Goal: Task Accomplishment & Management: Manage account settings

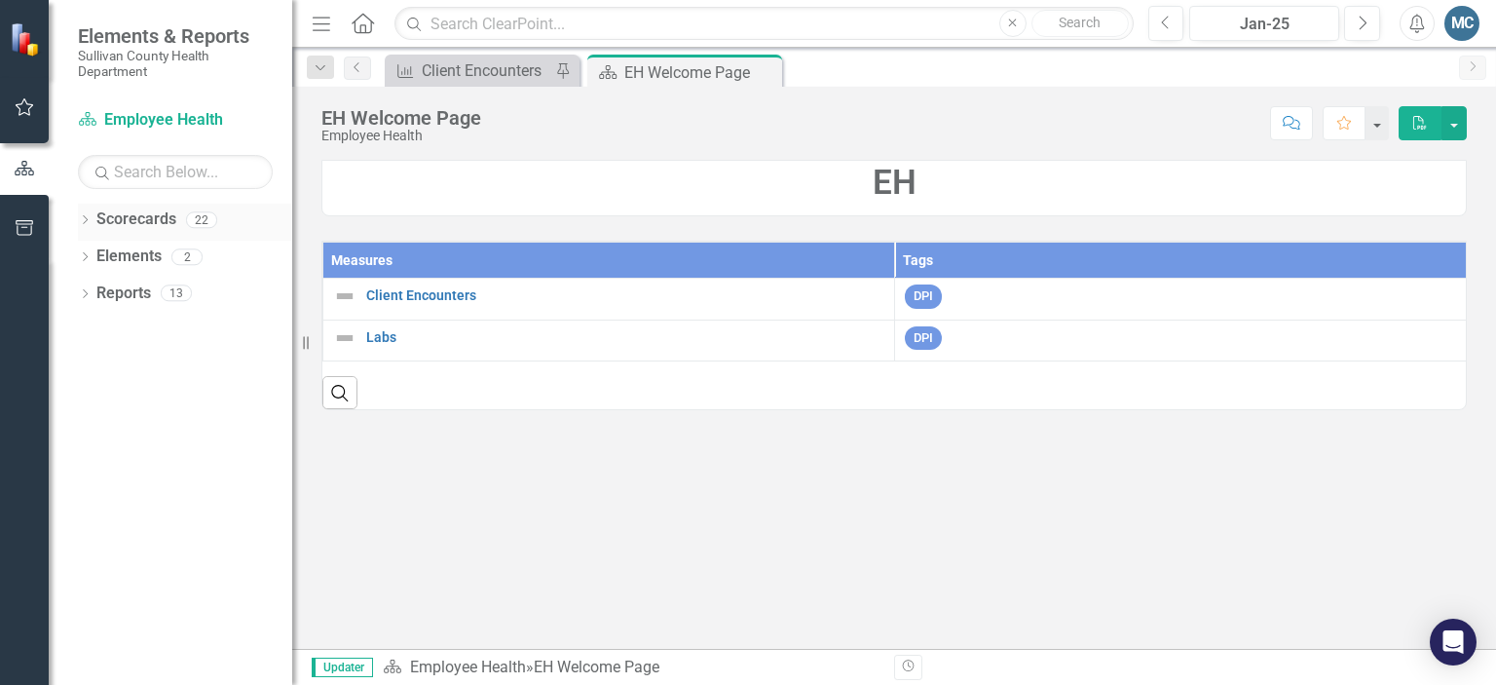
click at [86, 224] on icon "Dropdown" at bounding box center [85, 221] width 14 height 11
click at [89, 258] on icon "Dropdown" at bounding box center [95, 256] width 15 height 12
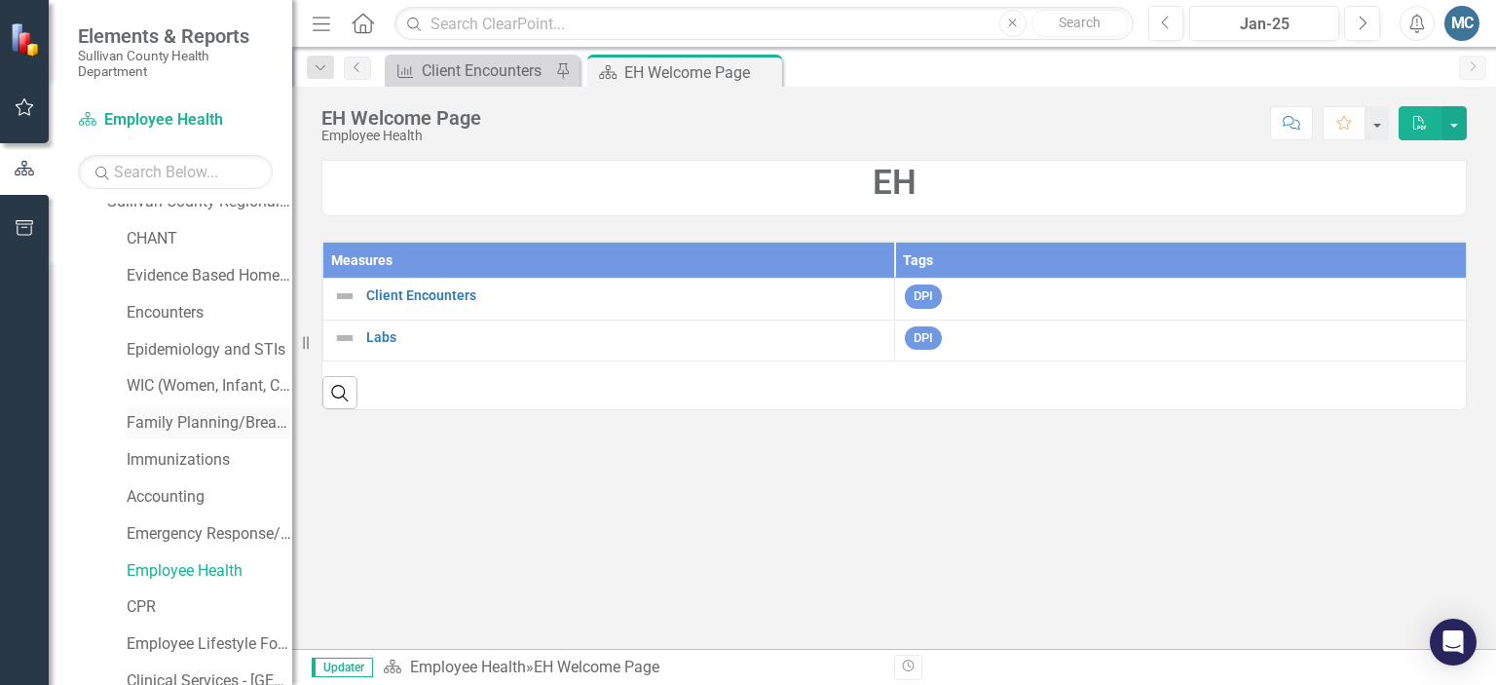
scroll to position [82, 0]
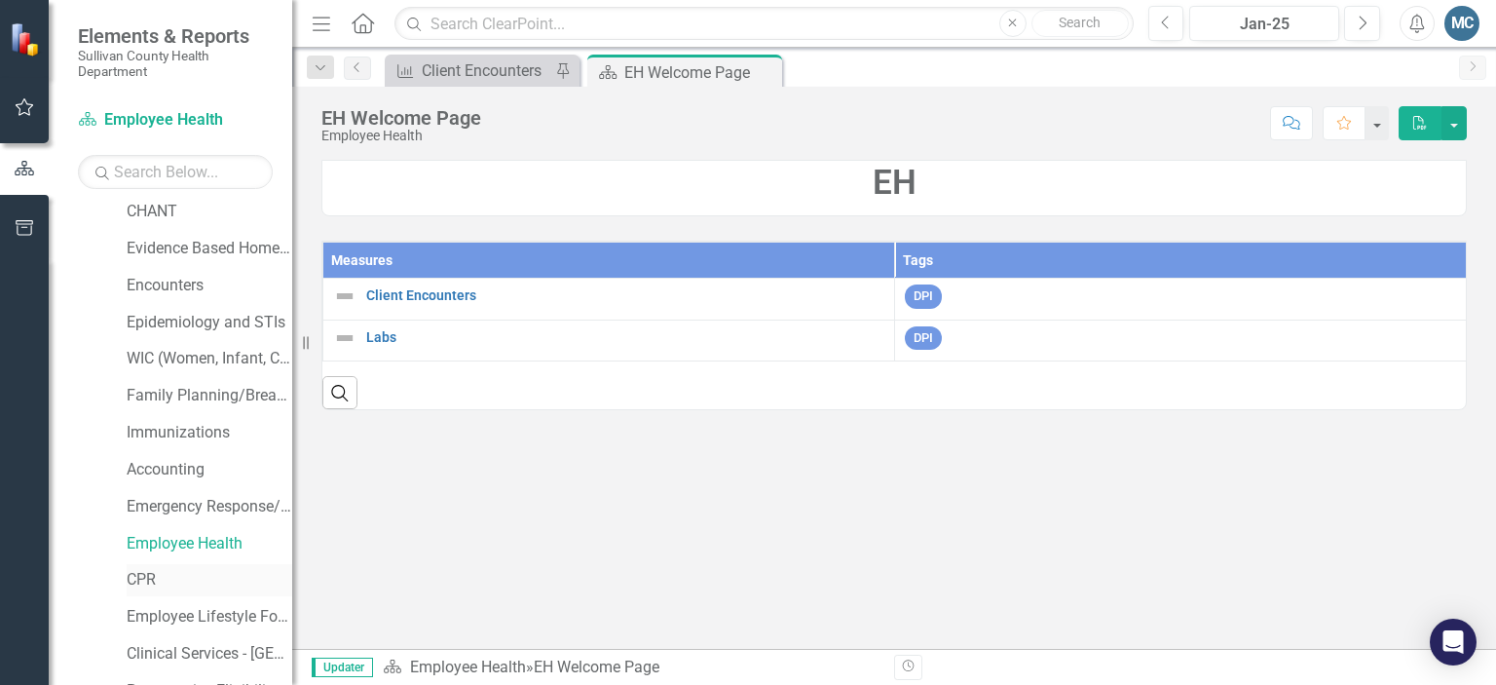
click at [150, 575] on link "CPR" at bounding box center [210, 580] width 166 height 22
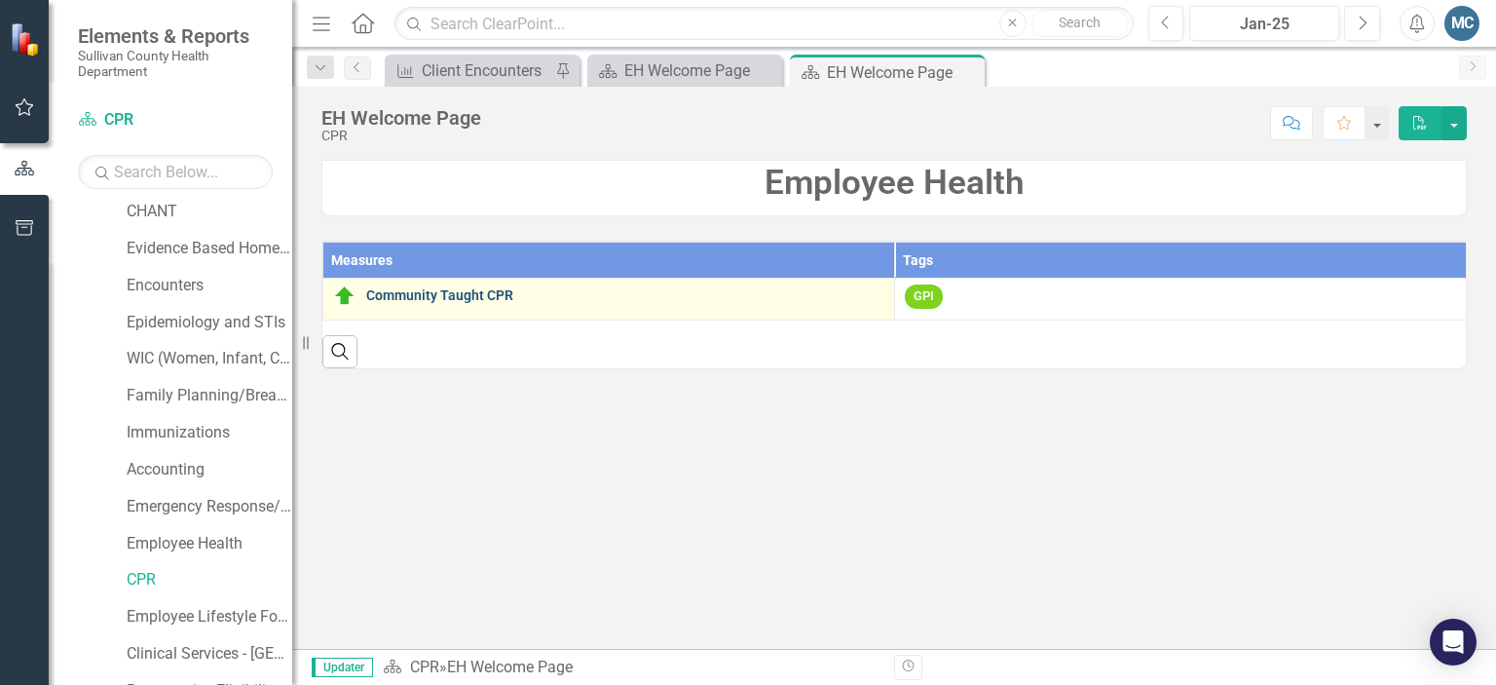
click at [464, 299] on link "Community Taught CPR" at bounding box center [625, 295] width 518 height 15
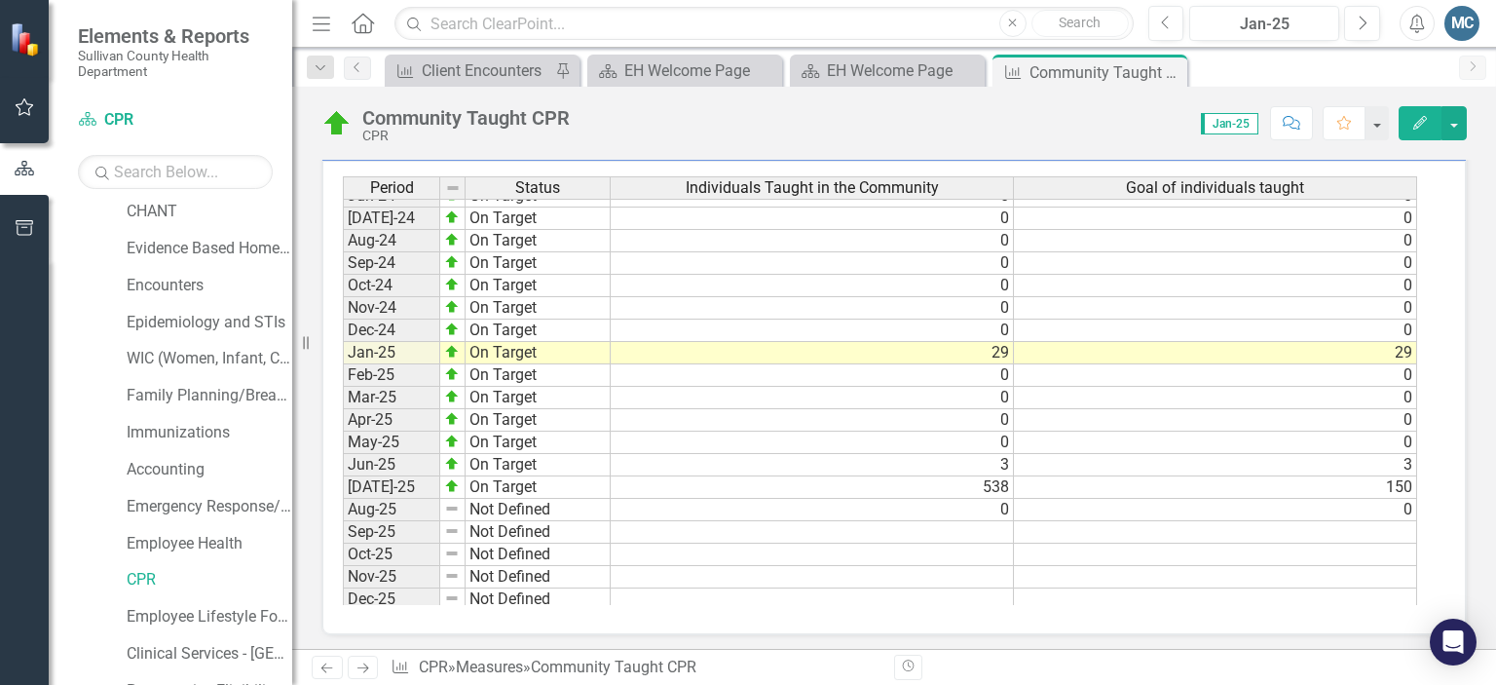
scroll to position [1209, 0]
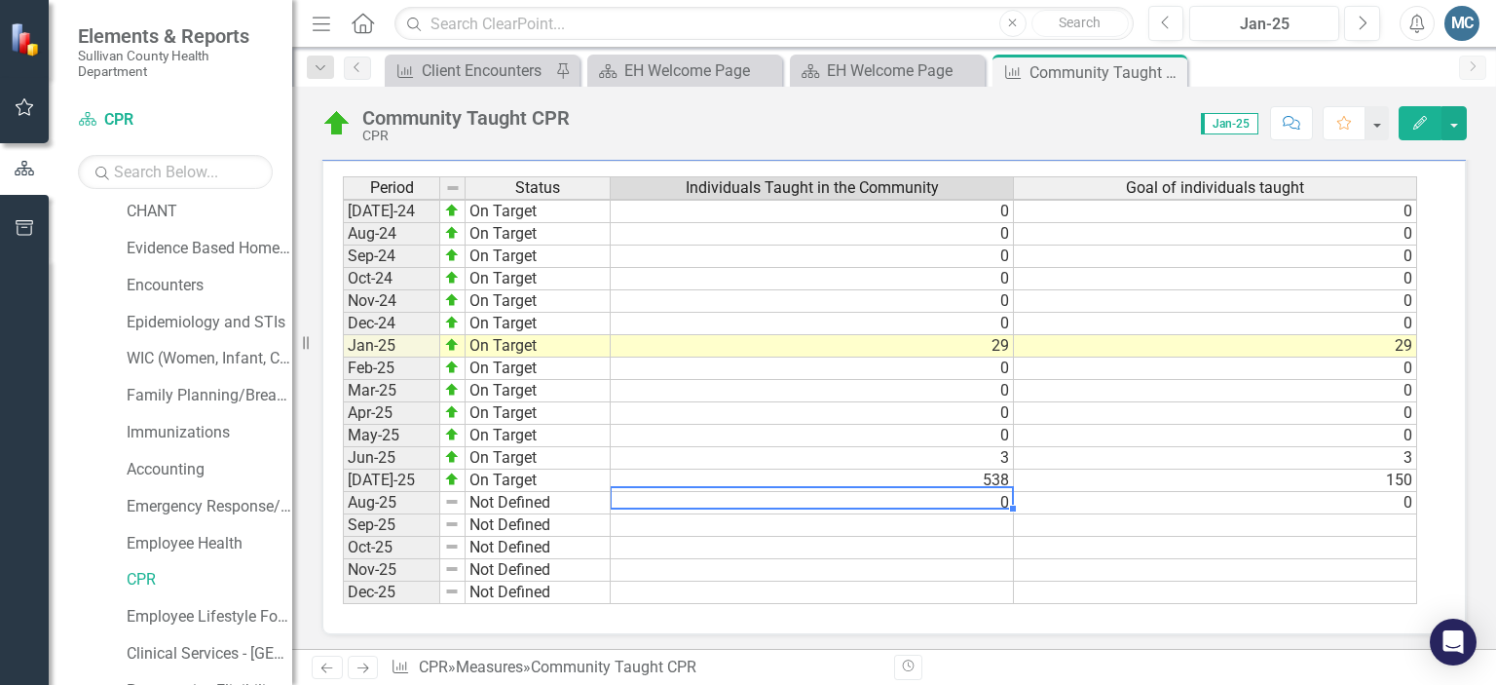
click at [929, 494] on td "0" at bounding box center [812, 503] width 403 height 22
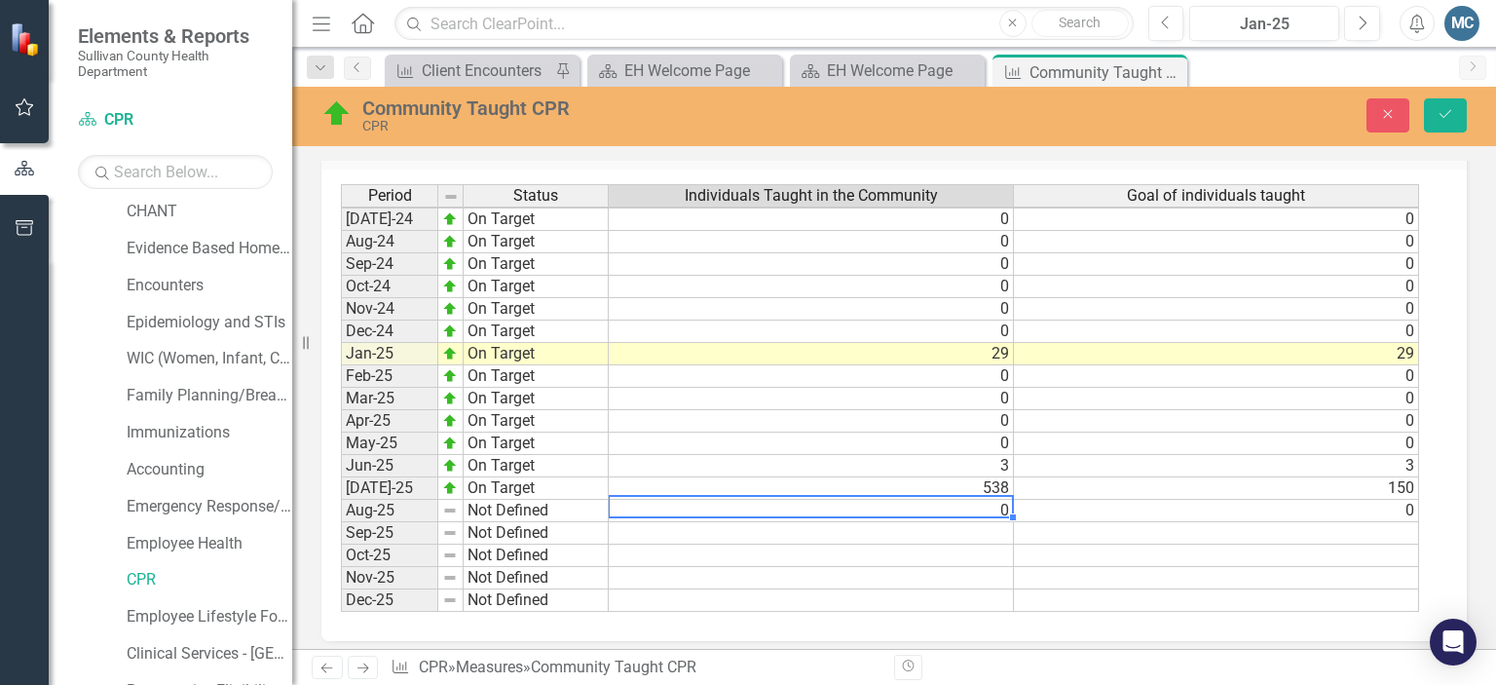
scroll to position [1077, 0]
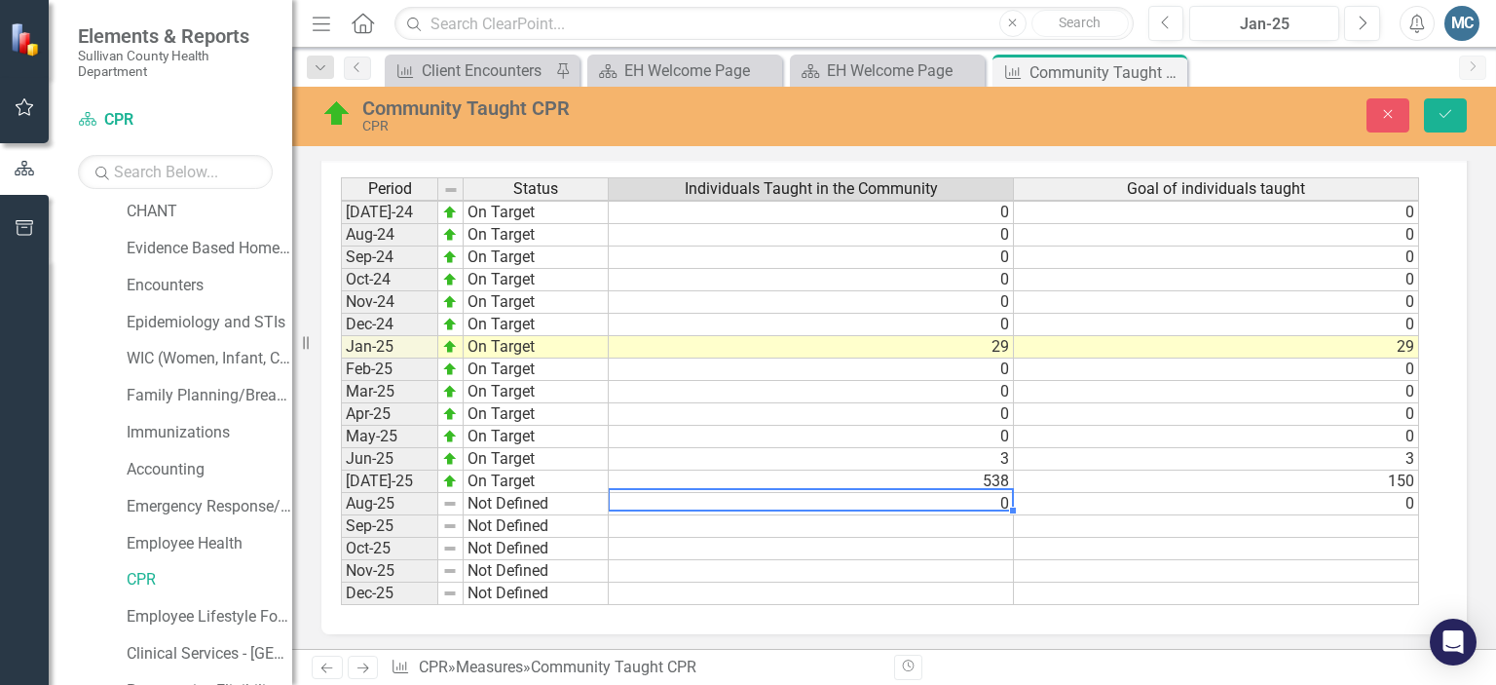
click at [932, 495] on td "0" at bounding box center [811, 504] width 405 height 22
click at [1212, 498] on td "0" at bounding box center [1216, 504] width 405 height 22
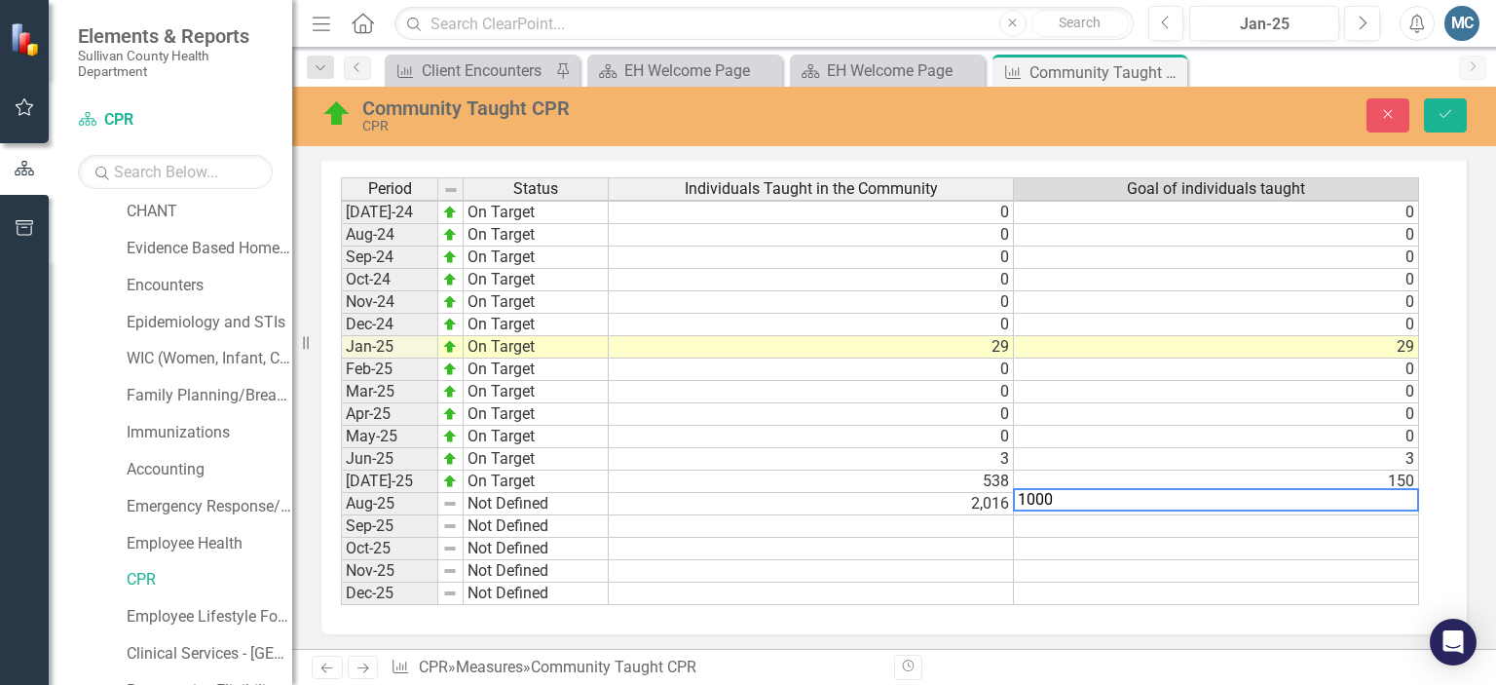
type textarea "1000"
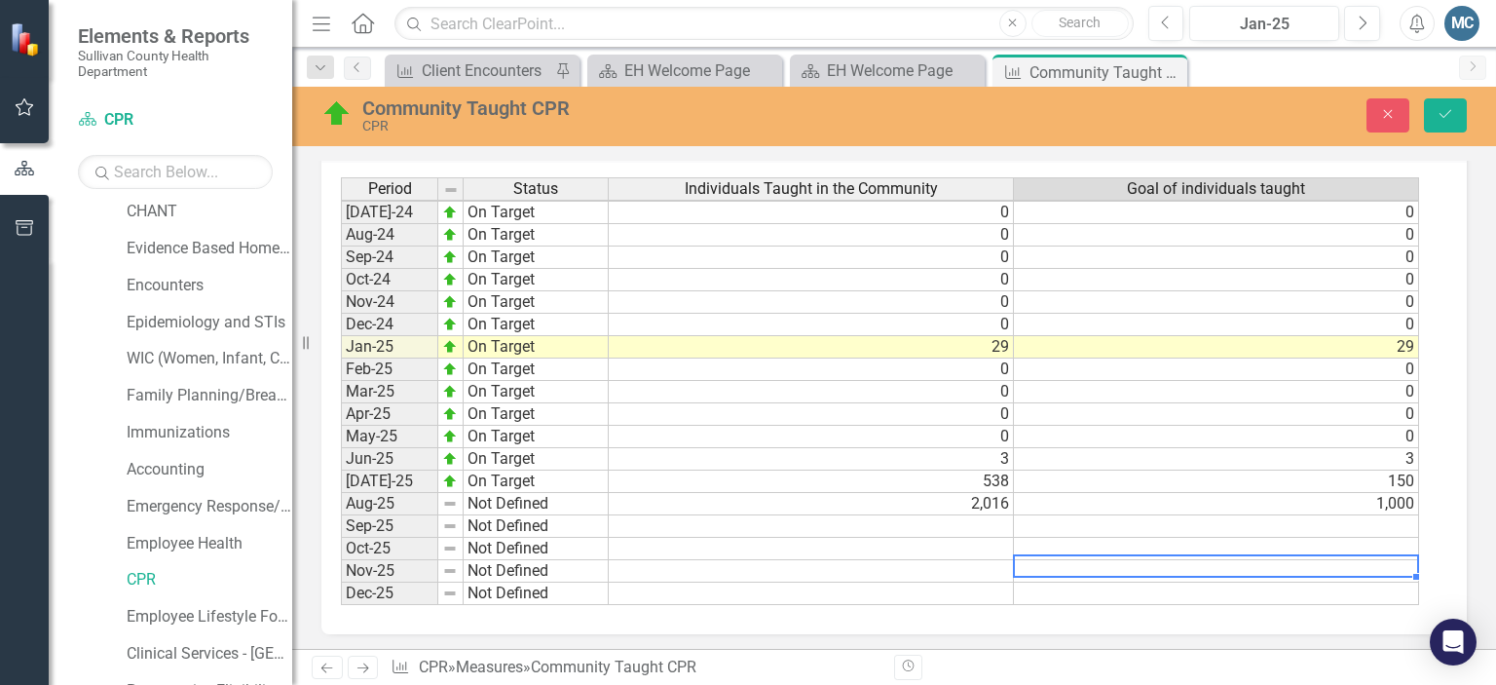
click at [341, 571] on div "Period Status Individuals Taught in the Community Goal of individuals taught [D…" at bounding box center [341, 256] width 0 height 696
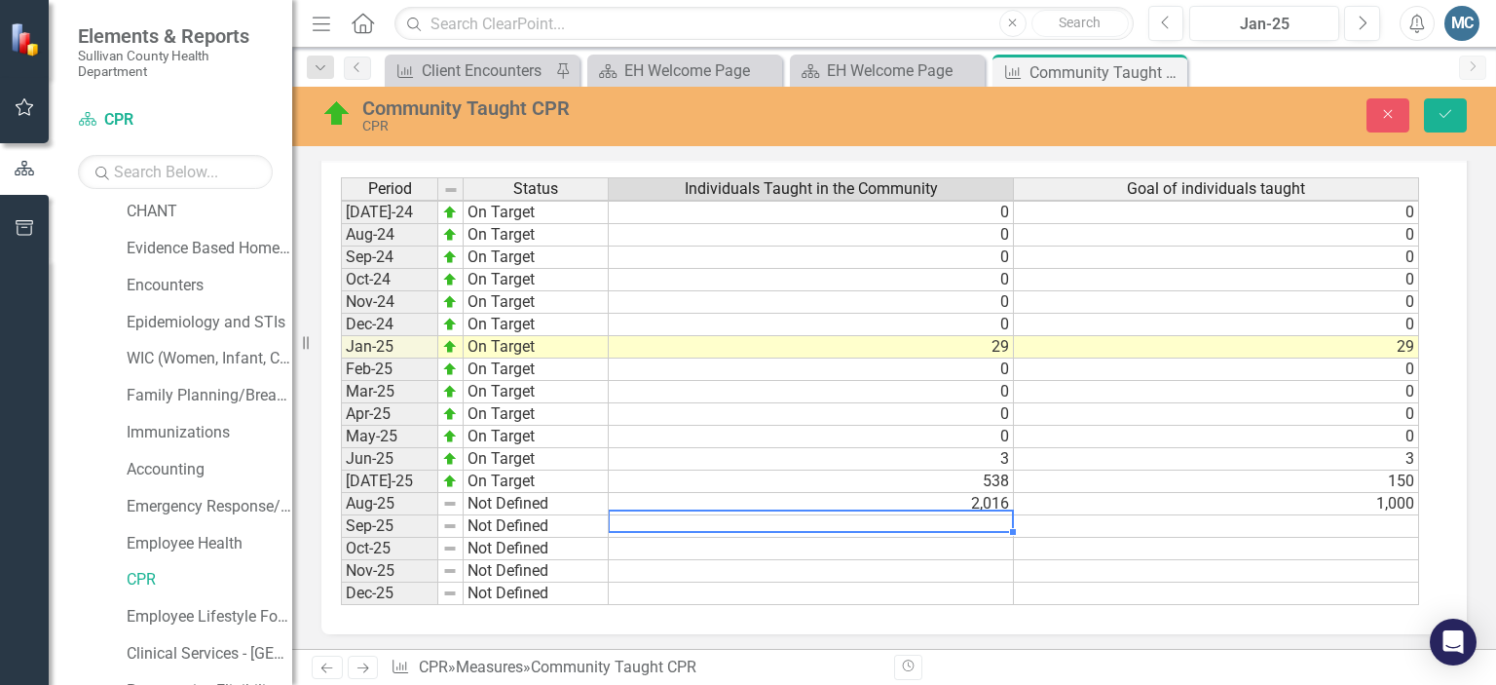
click at [982, 515] on td at bounding box center [811, 526] width 405 height 22
click at [985, 494] on td "2,016" at bounding box center [811, 504] width 405 height 22
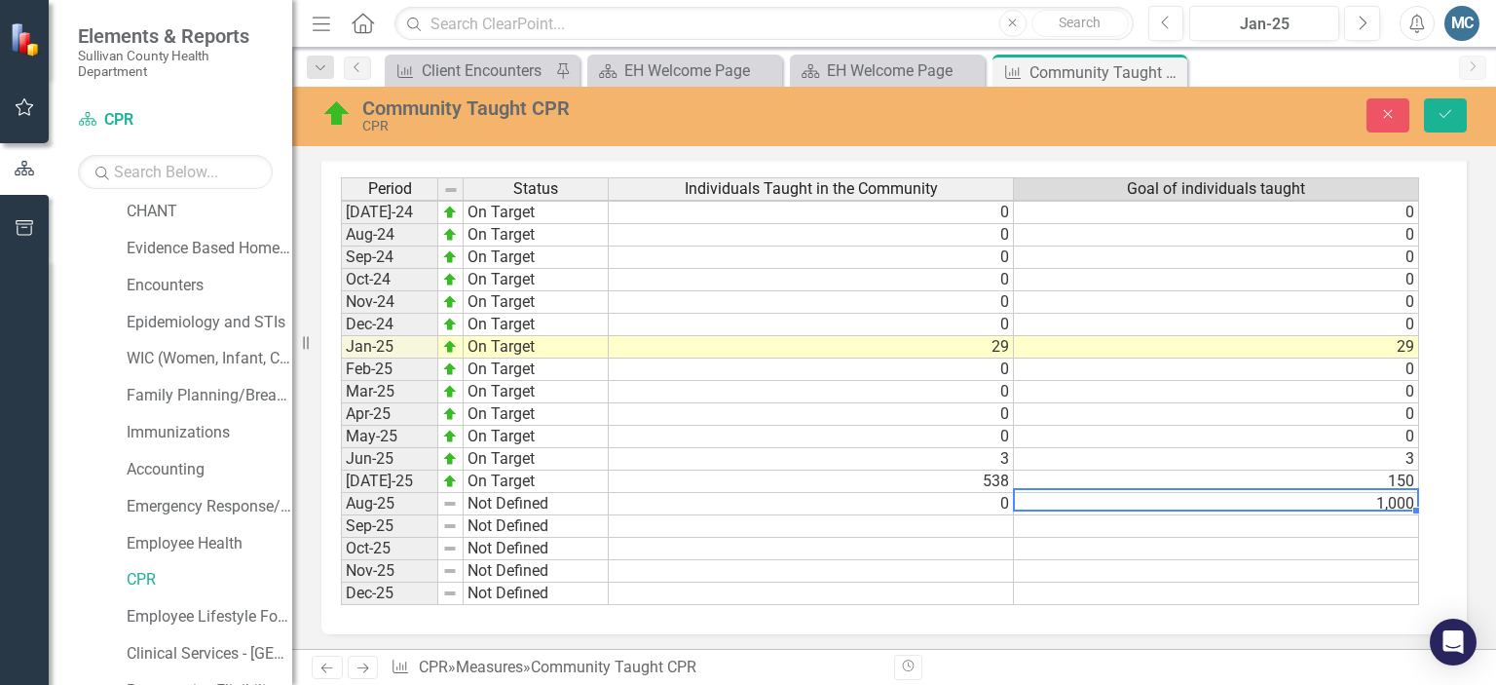
click at [1081, 493] on td "1,000" at bounding box center [1216, 504] width 405 height 22
type textarea "0"
click at [993, 520] on td at bounding box center [811, 526] width 405 height 22
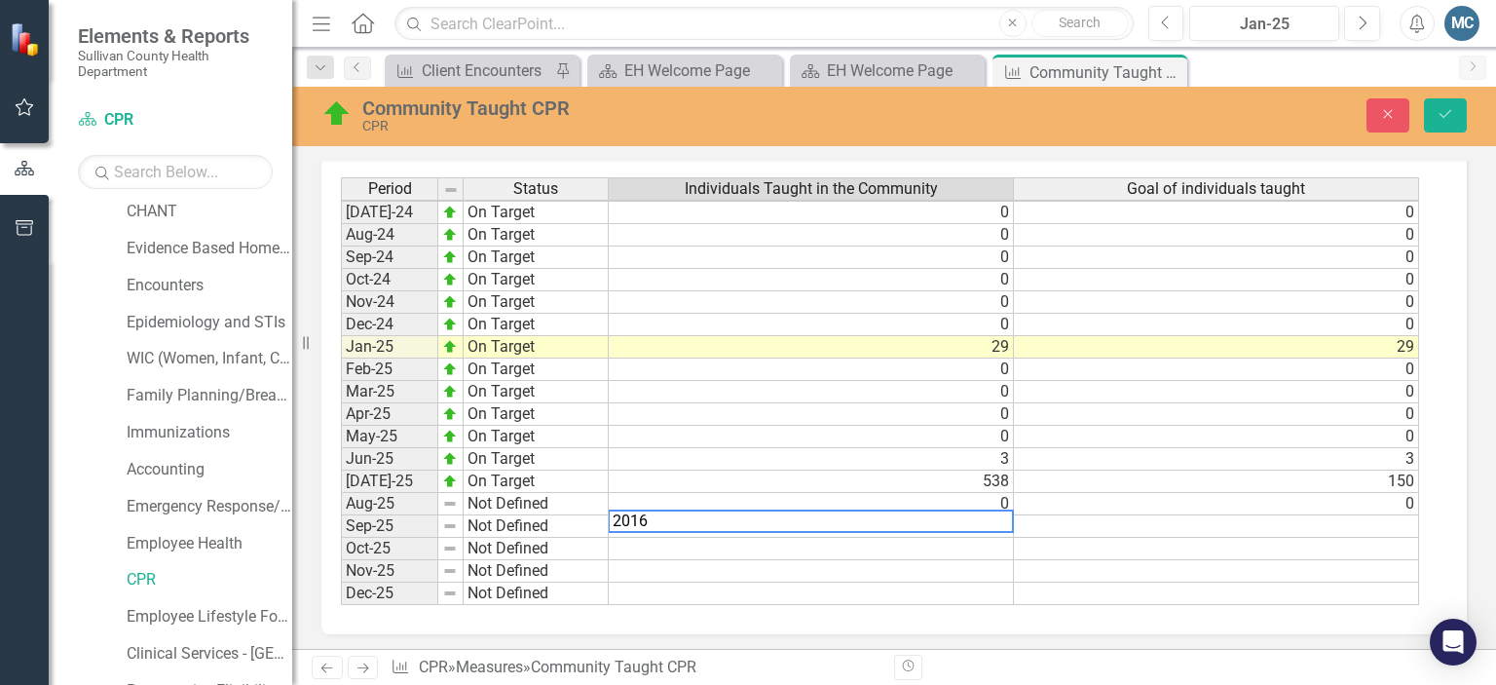
type textarea "2016"
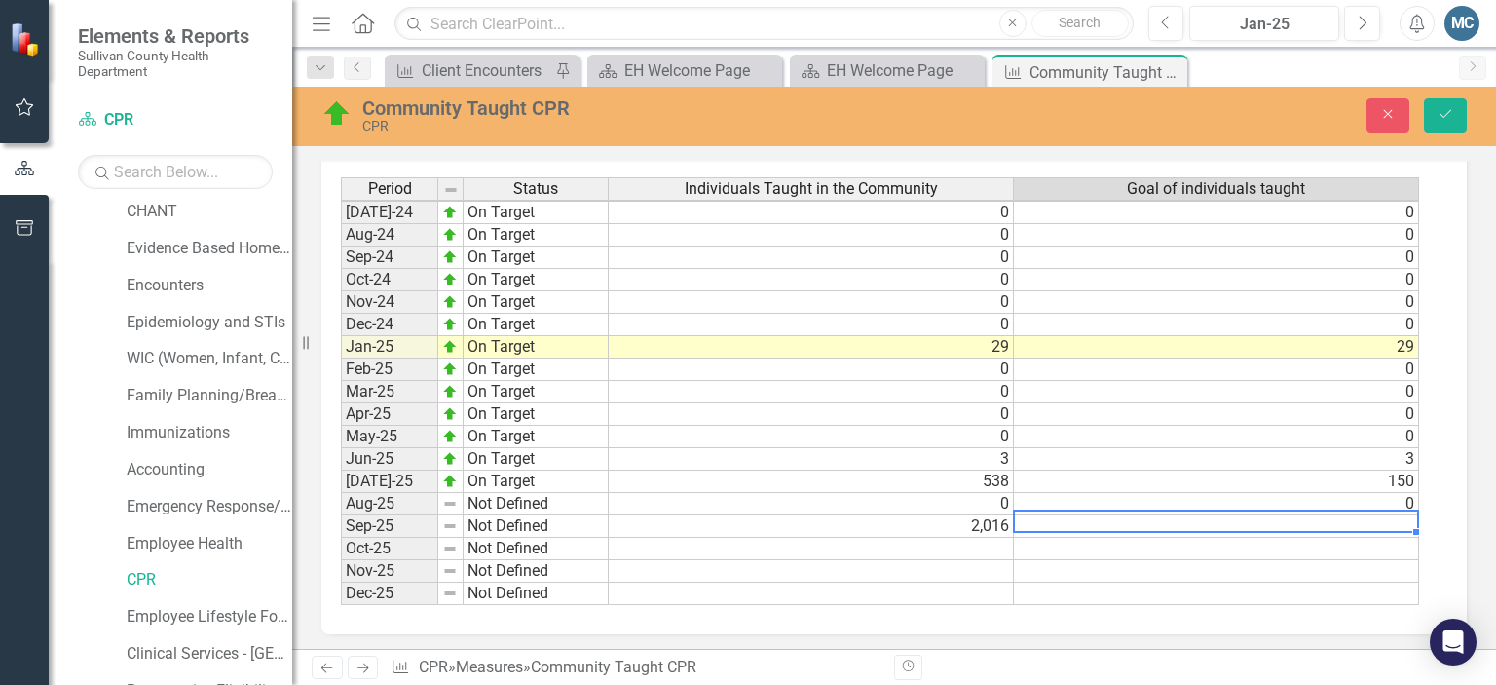
click at [1138, 517] on td at bounding box center [1216, 526] width 405 height 22
type textarea "1000"
click at [994, 538] on td at bounding box center [811, 549] width 405 height 22
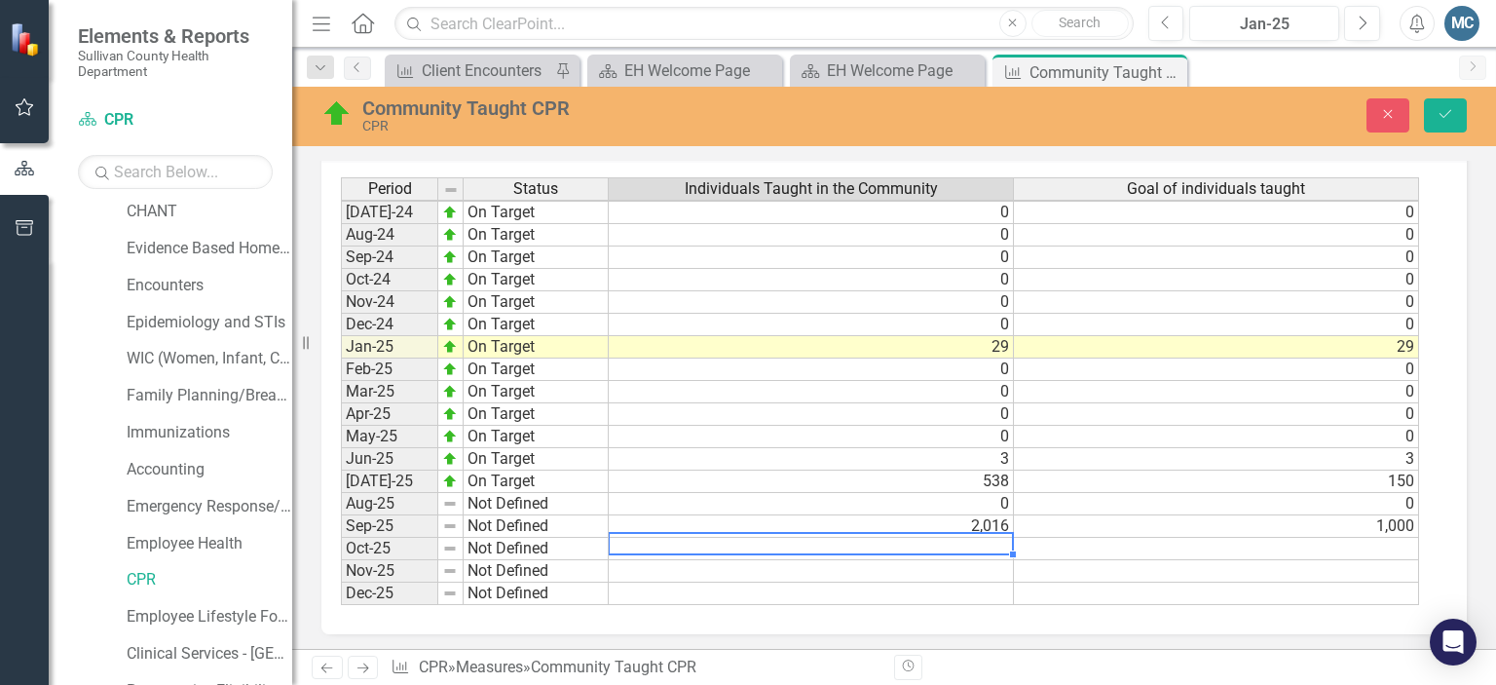
click at [994, 538] on td at bounding box center [811, 549] width 405 height 22
click at [646, 539] on textarea "718 TN High" at bounding box center [811, 543] width 406 height 23
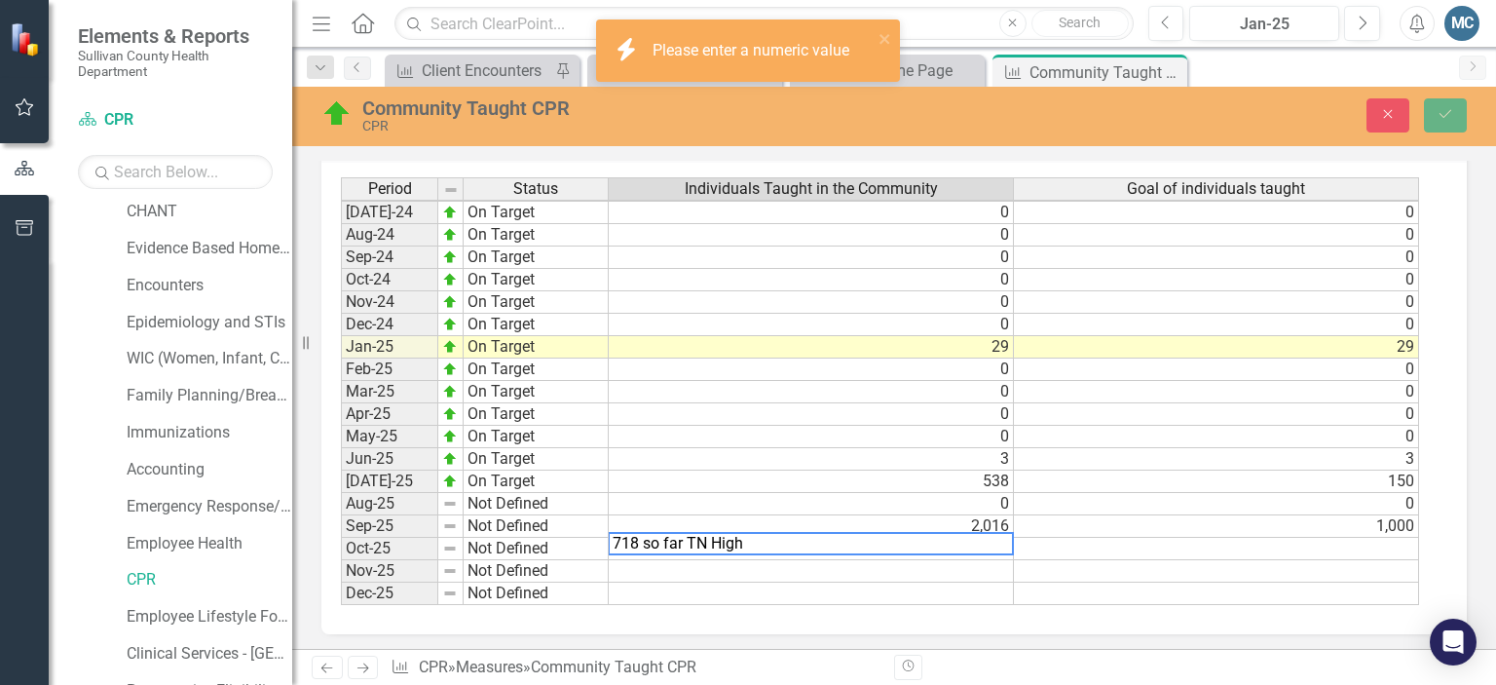
click at [1161, 538] on td at bounding box center [1216, 549] width 405 height 22
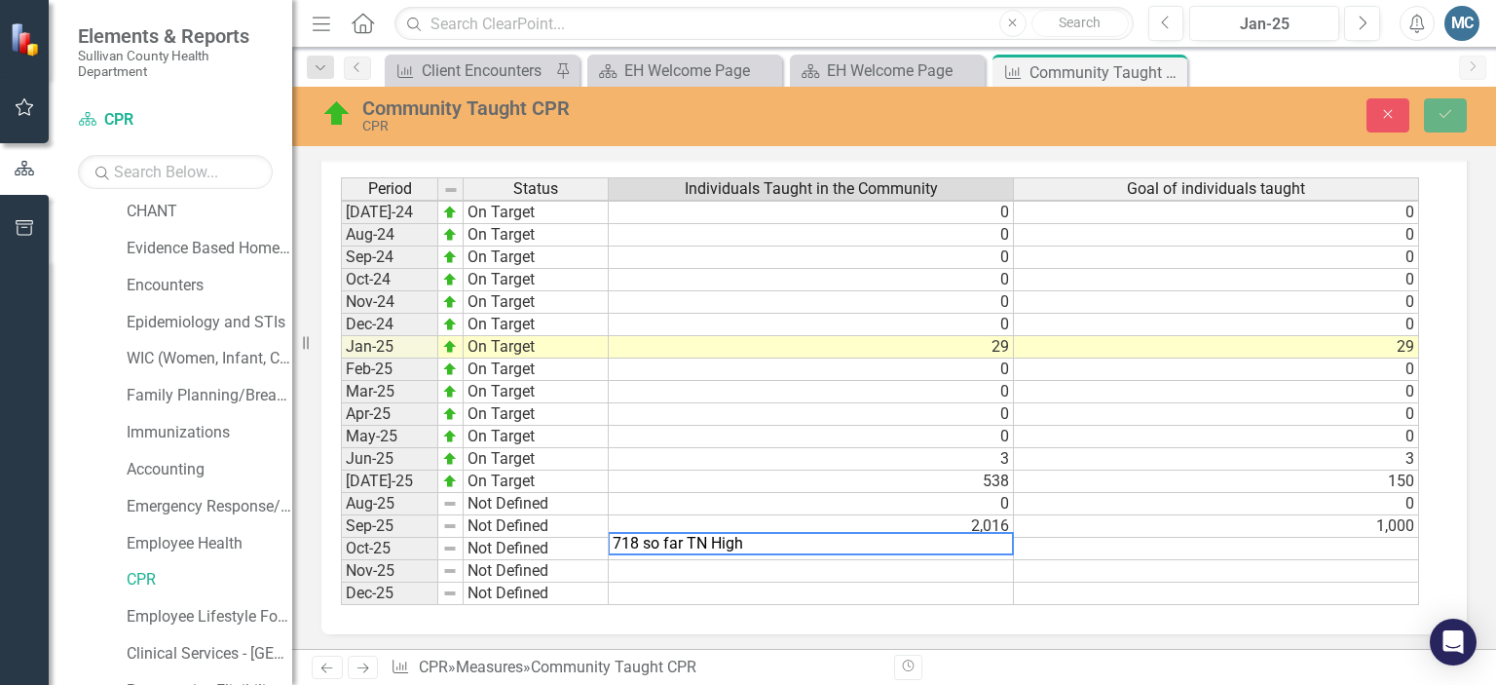
click at [772, 536] on textarea "718 so far TN High" at bounding box center [811, 543] width 406 height 23
type textarea "7"
click at [1450, 120] on icon "Save" at bounding box center [1445, 114] width 18 height 14
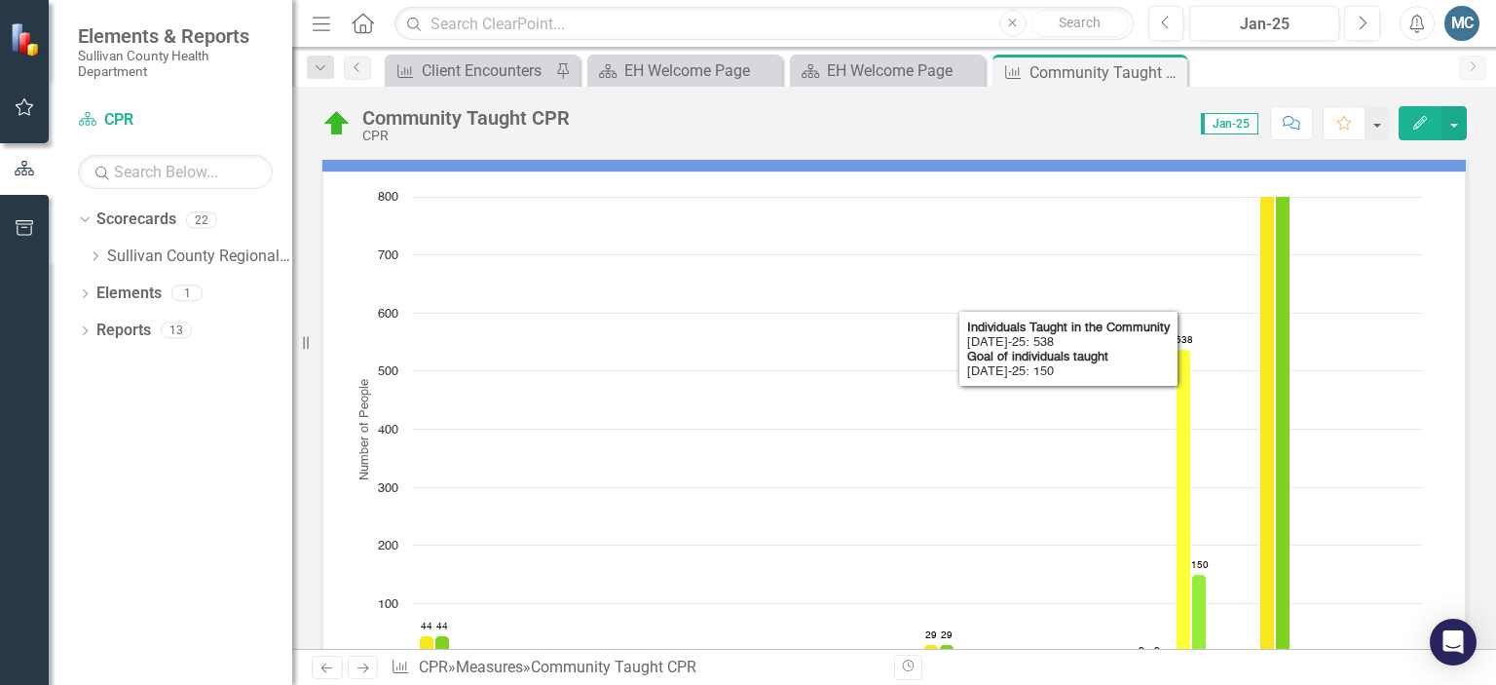
scroll to position [0, 0]
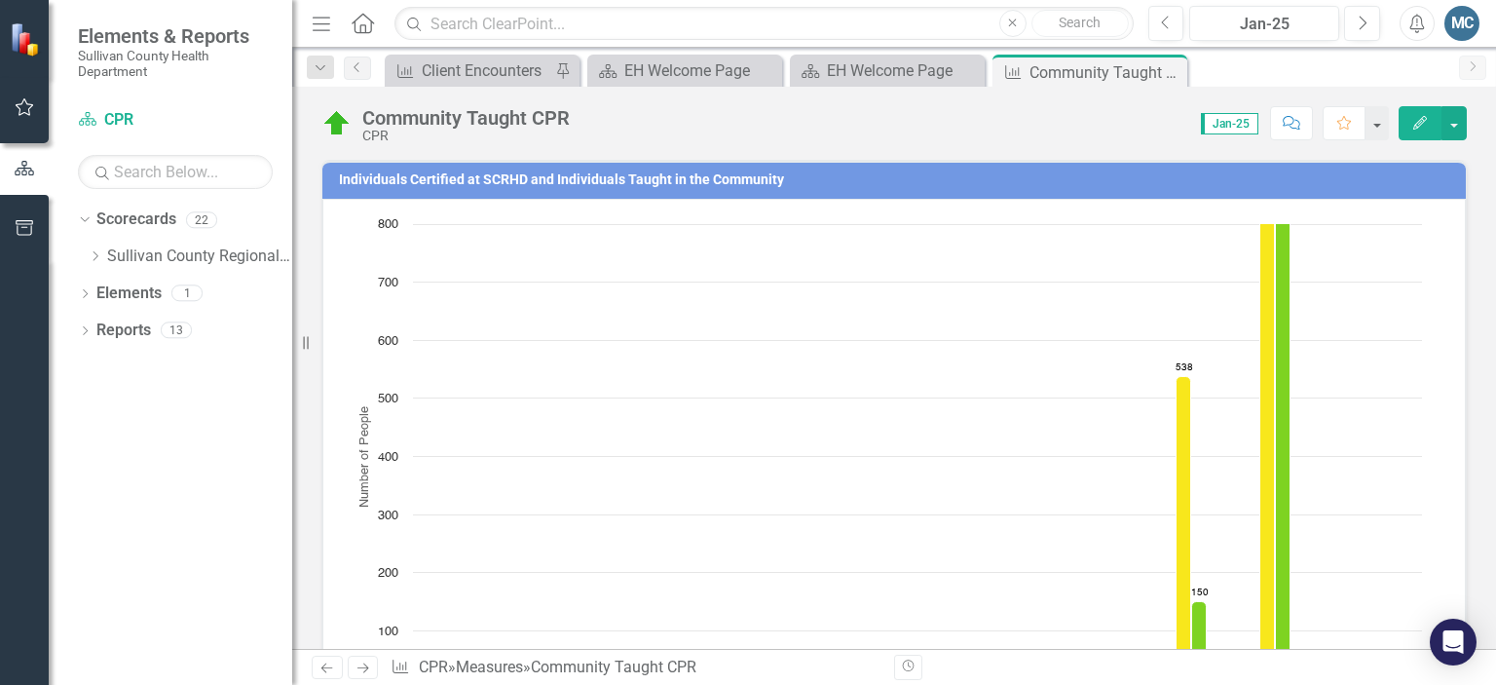
click at [1019, 139] on div "Community Taught CPR CPR Score: N/A Jan-25 Completed Comment Favorite Edit" at bounding box center [894, 116] width 1204 height 58
